Goal: Navigation & Orientation: Find specific page/section

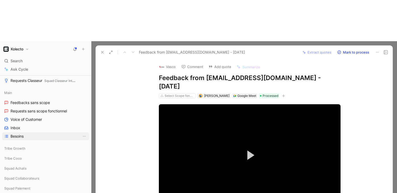
scroll to position [20, 0]
click at [22, 145] on span "Tribe Growth" at bounding box center [14, 147] width 21 height 5
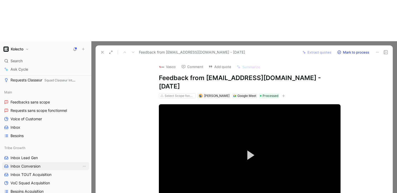
click at [31, 164] on span "Inbox Conversion" at bounding box center [25, 166] width 30 height 5
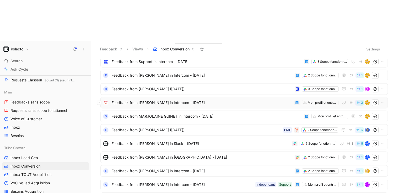
scroll to position [100, 0]
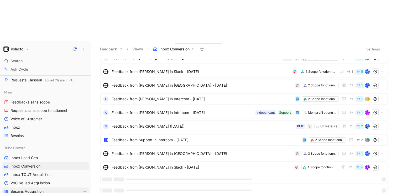
click at [33, 189] on span "Besoins Acquisition" at bounding box center [26, 191] width 33 height 5
